Goal: Information Seeking & Learning: Check status

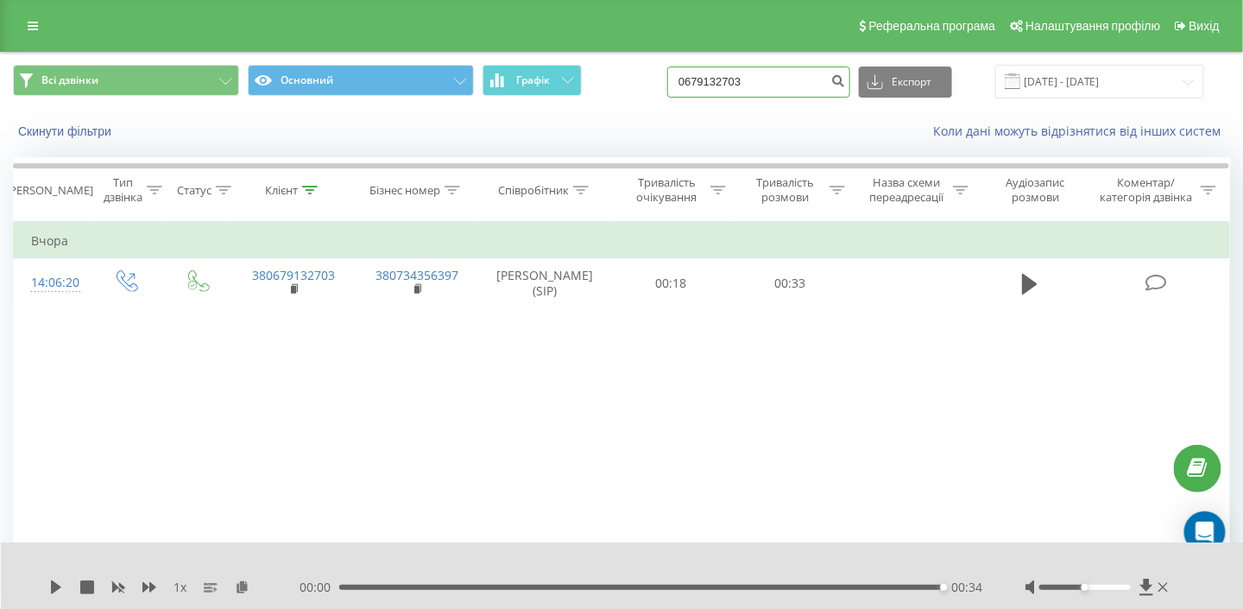
drag, startPoint x: 791, startPoint y: 86, endPoint x: 667, endPoint y: 96, distance: 123.8
click at [667, 96] on div "Всі дзвінки Основний Графік 0679132703 Експорт .csv .xls .xlsx 19.05.2025 - 19.…" at bounding box center [621, 82] width 1217 height 34
paste input "380501650807"
click at [705, 85] on input "380501650807" at bounding box center [758, 81] width 183 height 31
type input "0501650807"
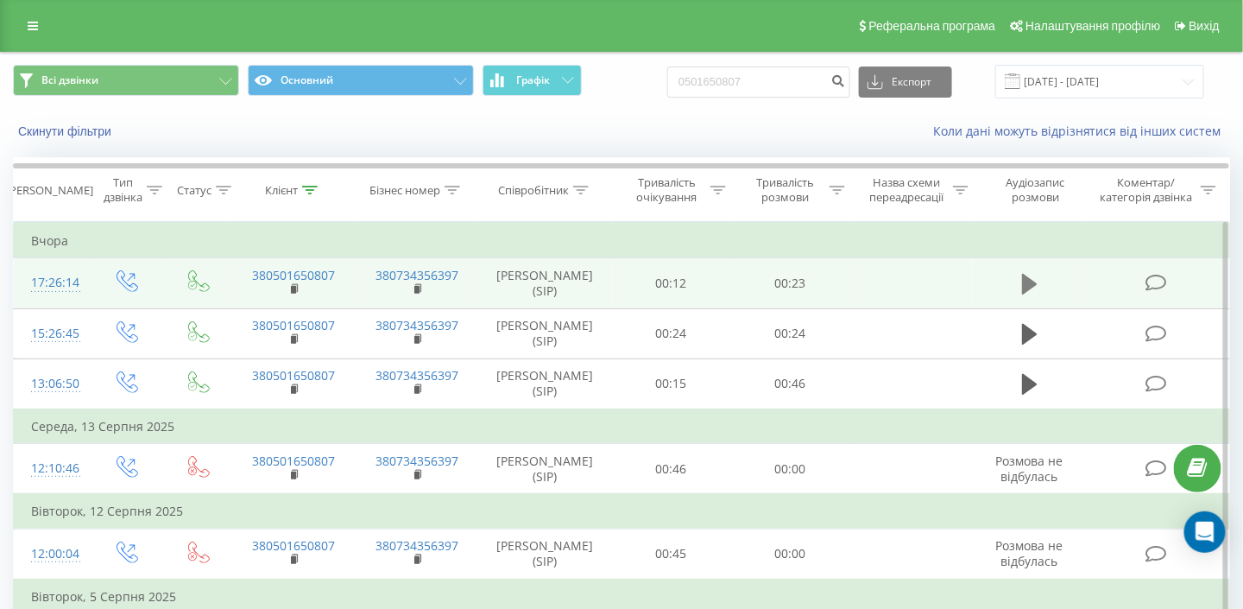
click at [1038, 278] on button at bounding box center [1030, 284] width 26 height 26
